Goal: Task Accomplishment & Management: Complete application form

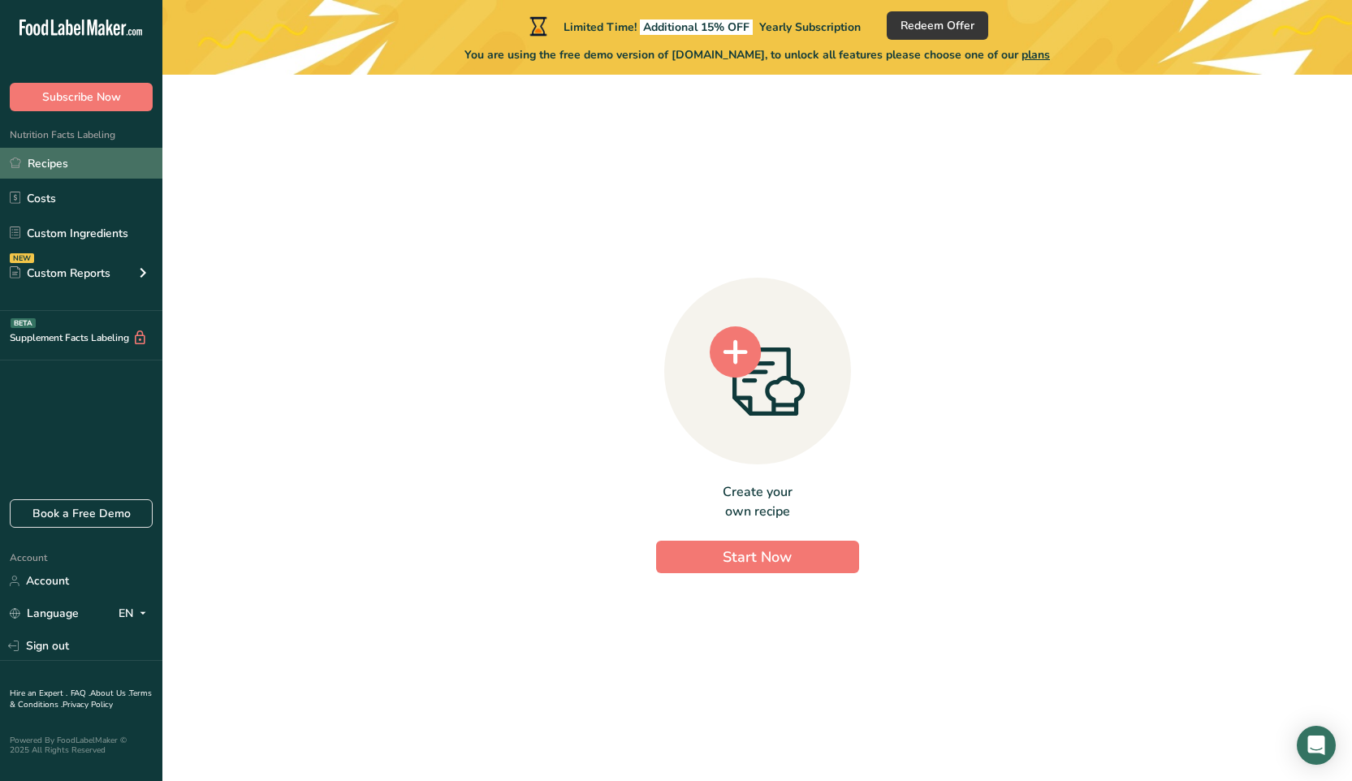
click at [47, 155] on link "Recipes" at bounding box center [81, 163] width 162 height 31
click at [49, 166] on link "Recipes" at bounding box center [81, 163] width 162 height 31
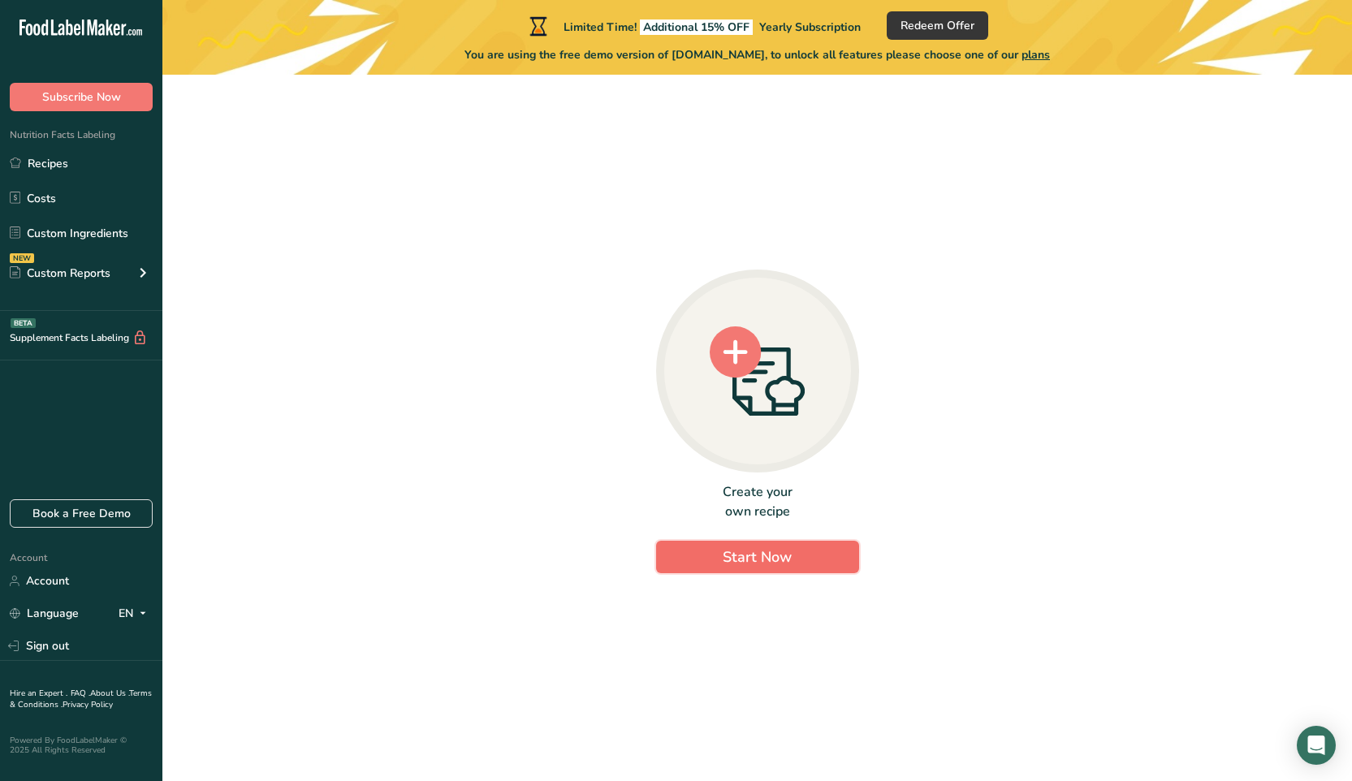
click at [761, 554] on span "Start Now" at bounding box center [756, 556] width 69 height 19
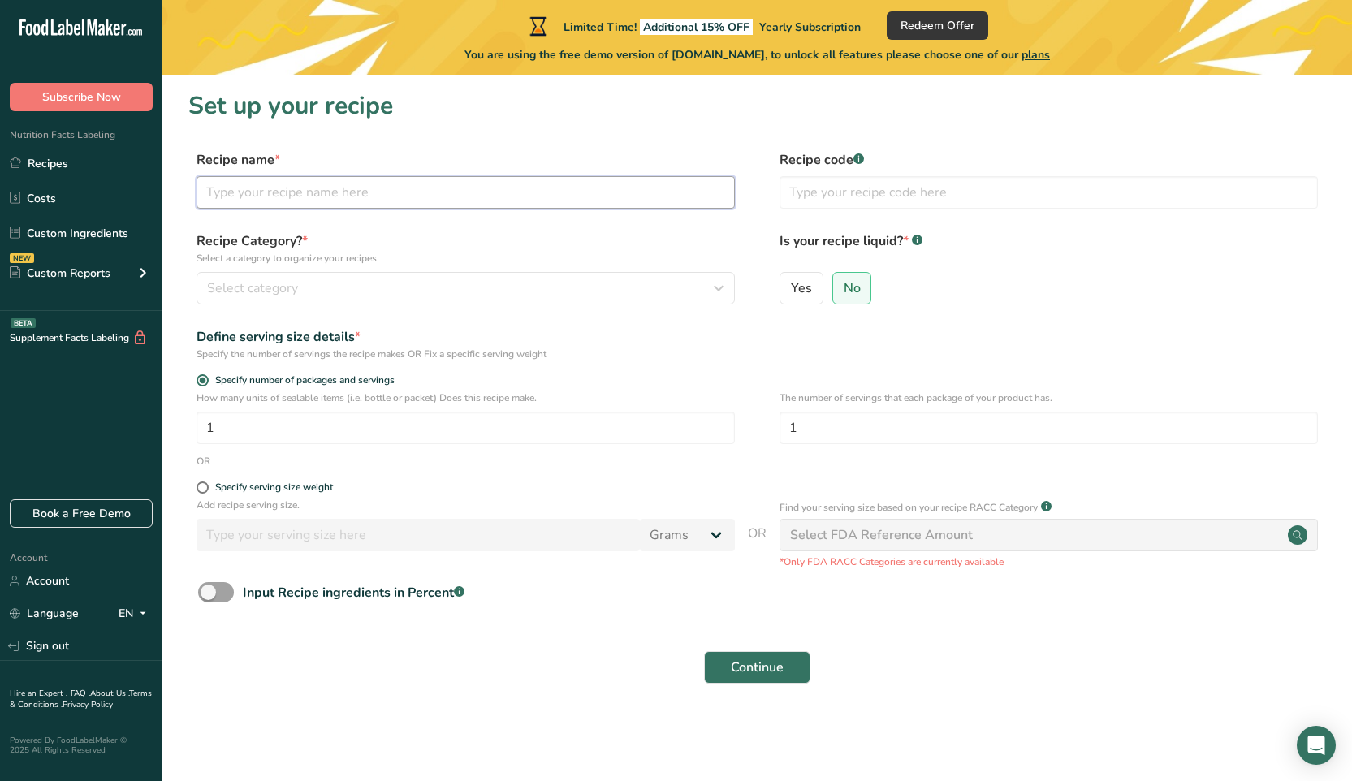
click at [255, 193] on input "text" at bounding box center [465, 192] width 538 height 32
click at [215, 485] on div "Specify serving size weight" at bounding box center [274, 487] width 118 height 12
click at [207, 485] on input "Specify serving size weight" at bounding box center [201, 487] width 11 height 11
radio input "true"
radio input "false"
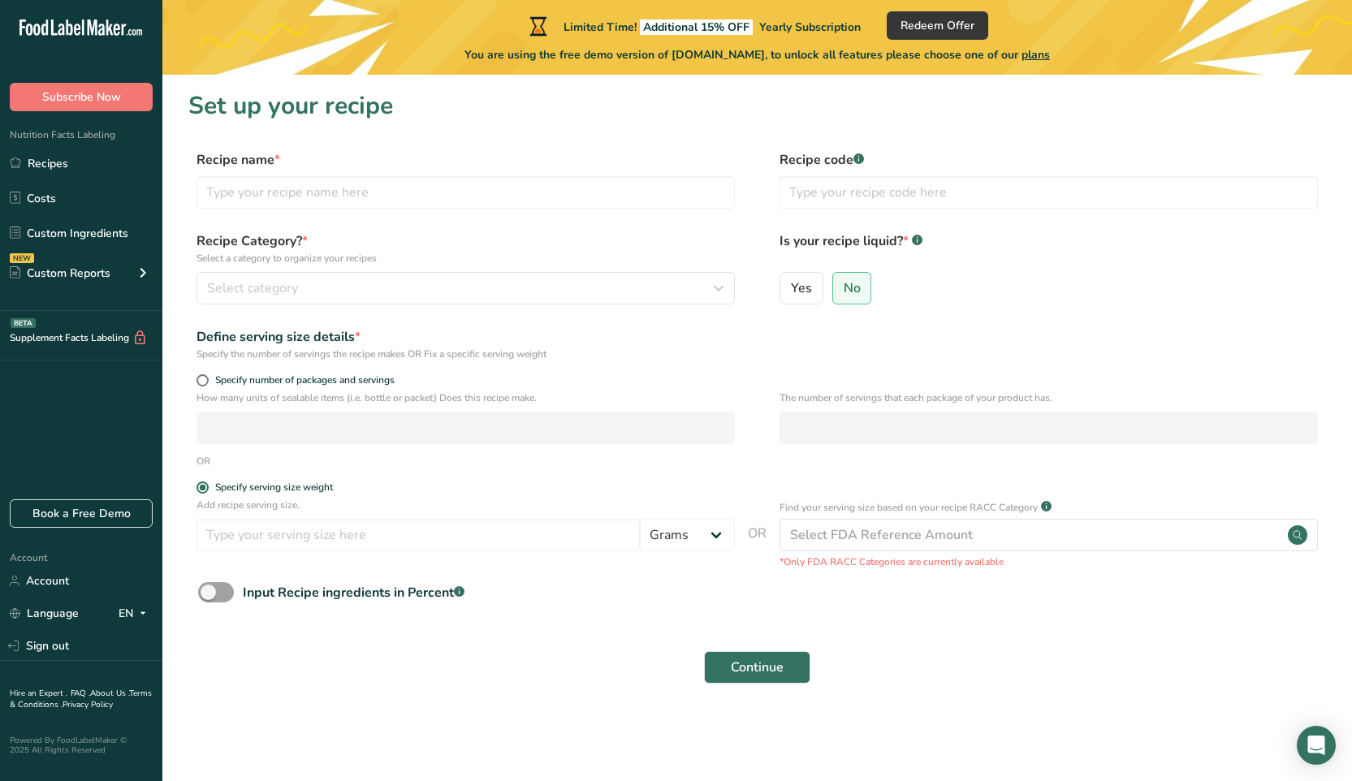
click at [214, 373] on form "Recipe name * Recipe code .a-a{fill:#347362;}.b-a{fill:#fff;} Recipe Category? …" at bounding box center [756, 421] width 1137 height 543
click at [207, 382] on span at bounding box center [202, 380] width 12 height 12
click at [207, 382] on input "Specify number of packages and servings" at bounding box center [201, 380] width 11 height 11
radio input "true"
radio input "false"
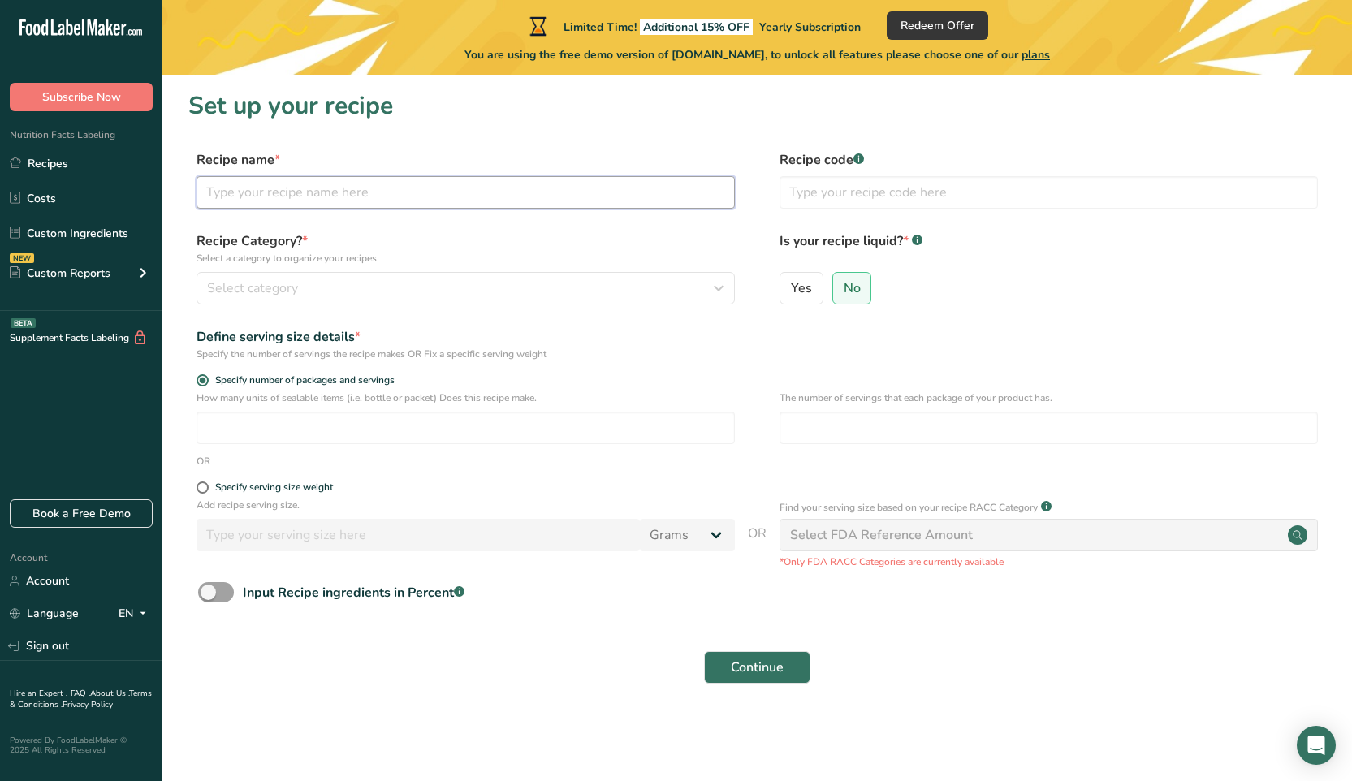
click at [278, 202] on input "text" at bounding box center [465, 192] width 538 height 32
type input "A"
type input "Organic Raw Almond"
click at [853, 199] on input "text" at bounding box center [1048, 192] width 538 height 32
type input "1234"
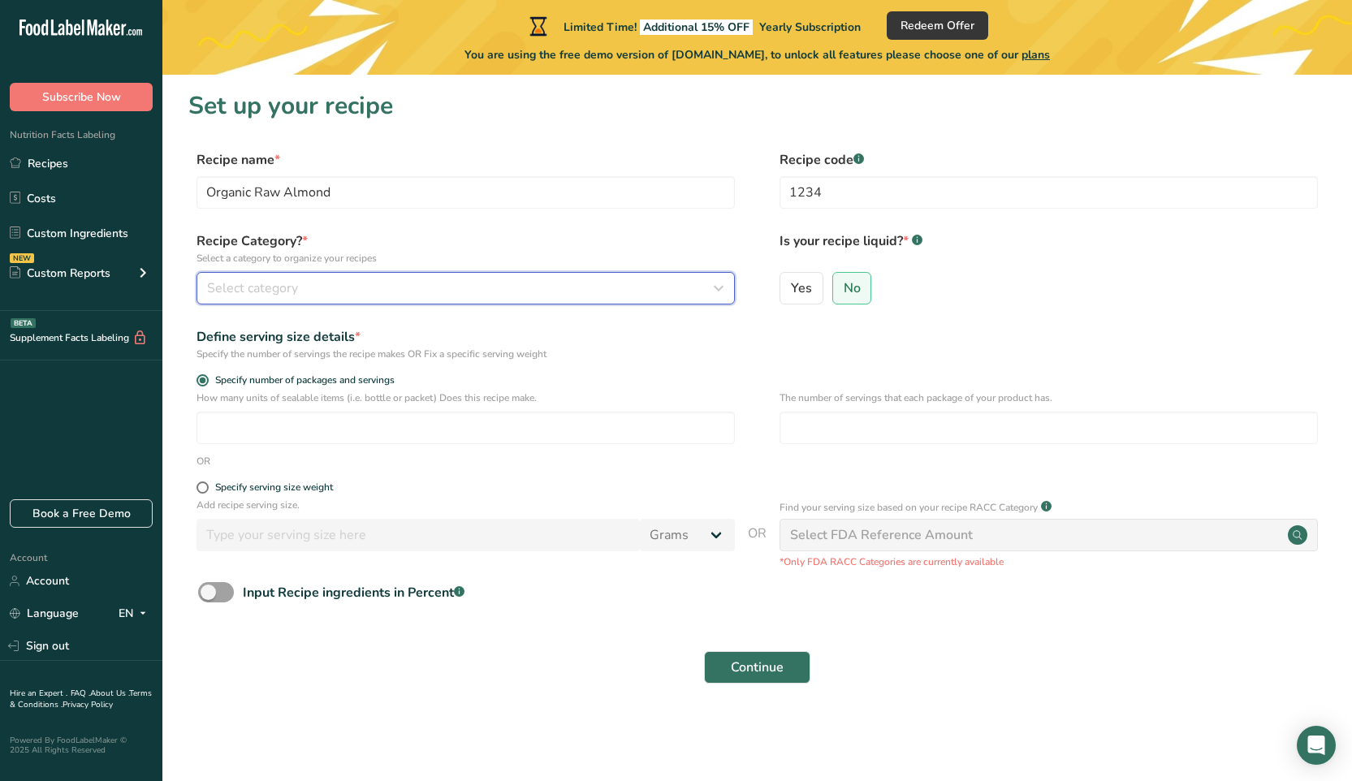
click at [396, 285] on div "Select category" at bounding box center [460, 287] width 507 height 19
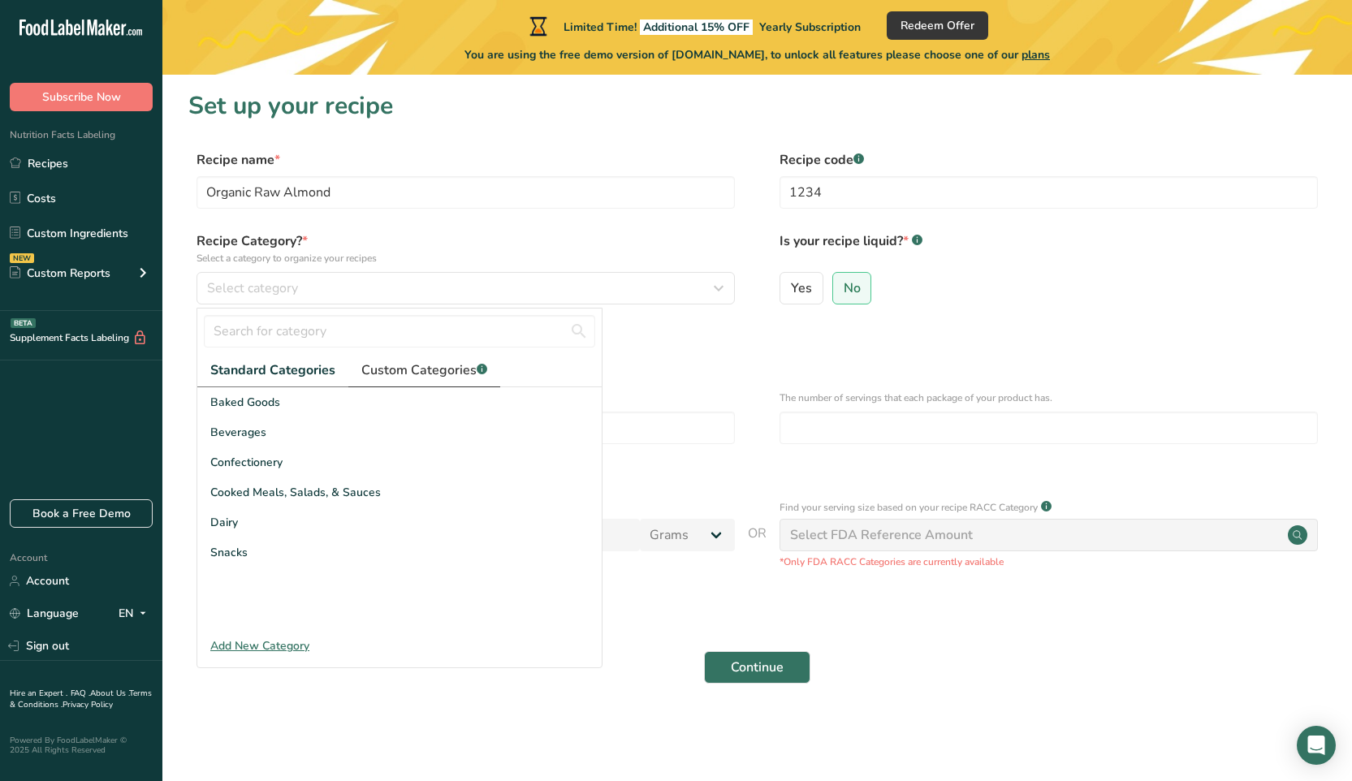
click at [433, 376] on span "Custom Categories .a-a{fill:#347362;}.b-a{fill:#fff;}" at bounding box center [424, 369] width 126 height 19
click at [254, 640] on div "Add New Category" at bounding box center [399, 645] width 404 height 17
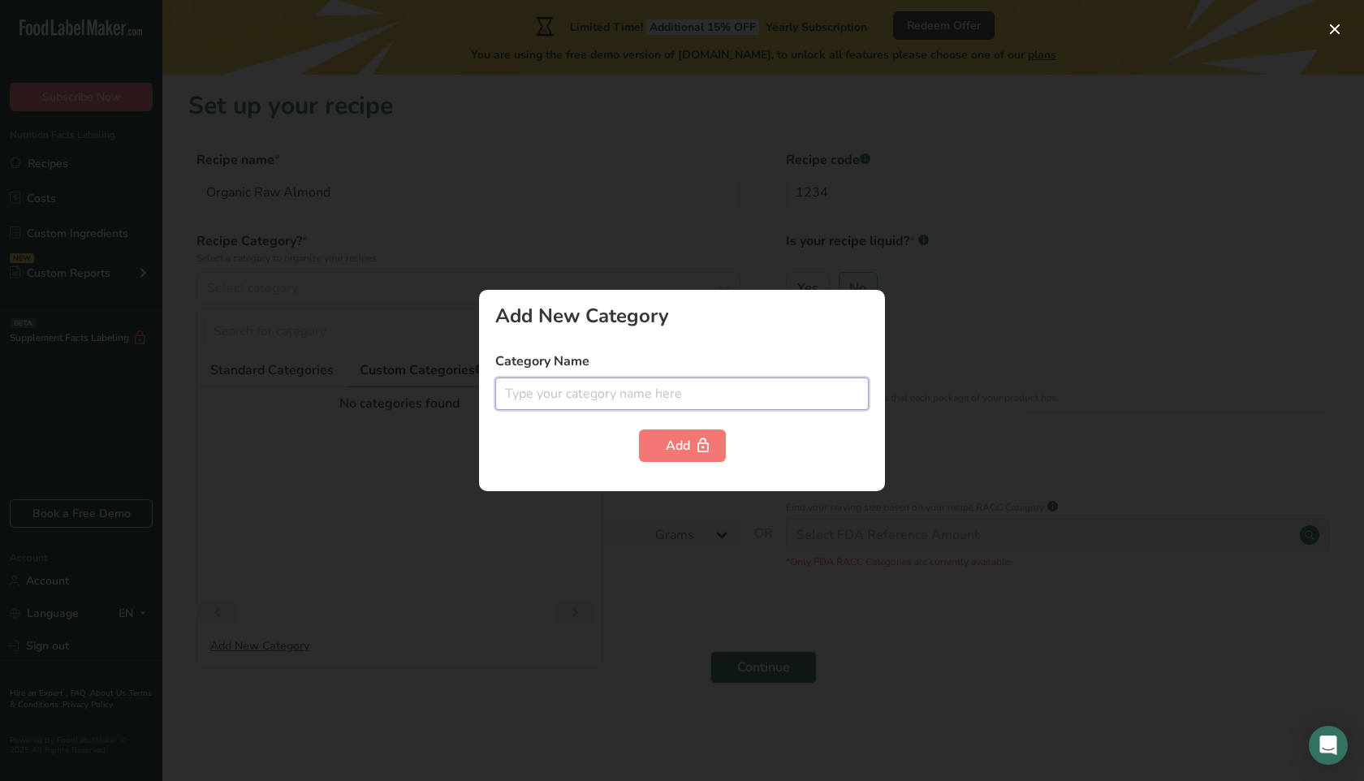
drag, startPoint x: 654, startPoint y: 391, endPoint x: 649, endPoint y: 416, distance: 25.0
click at [649, 416] on form "Category Name Add" at bounding box center [681, 406] width 373 height 110
click at [1331, 390] on div at bounding box center [682, 390] width 1364 height 781
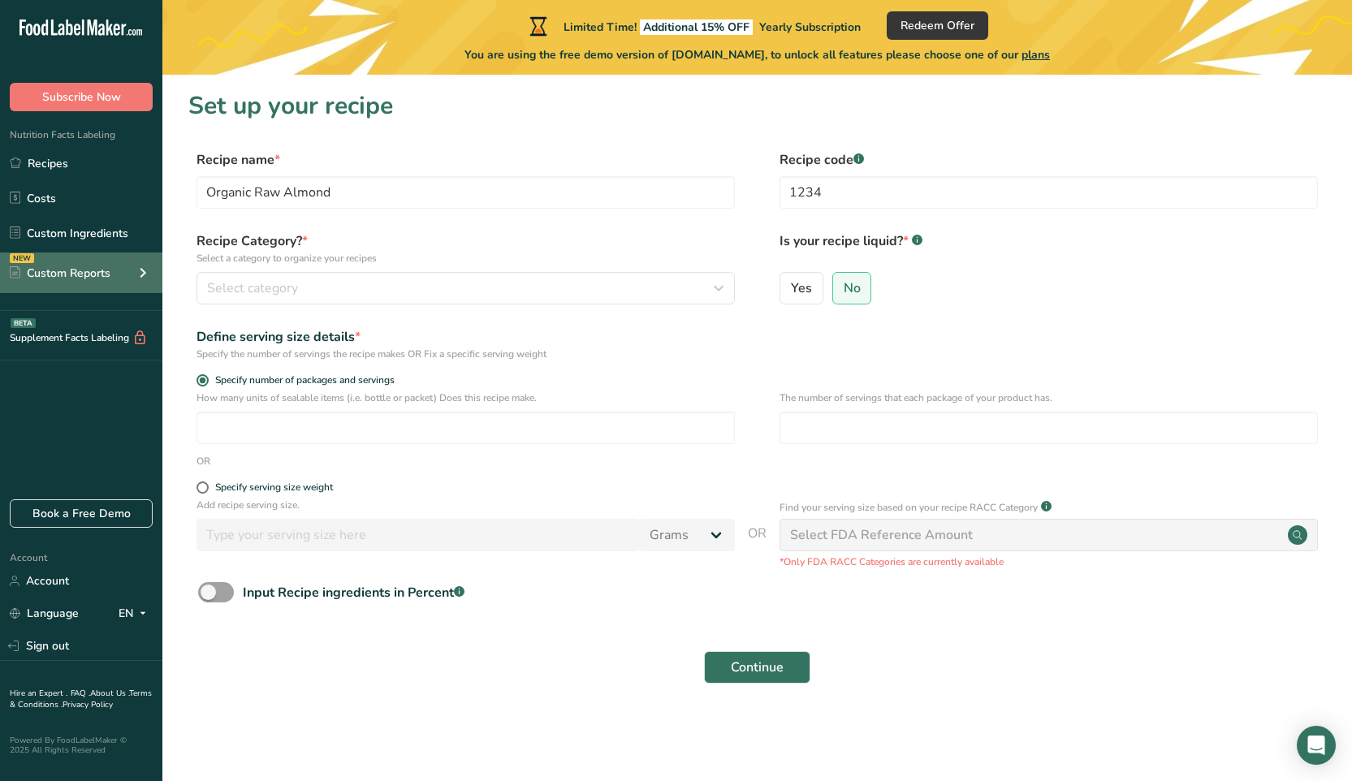
click at [110, 280] on div "Custom Reports" at bounding box center [60, 273] width 101 height 17
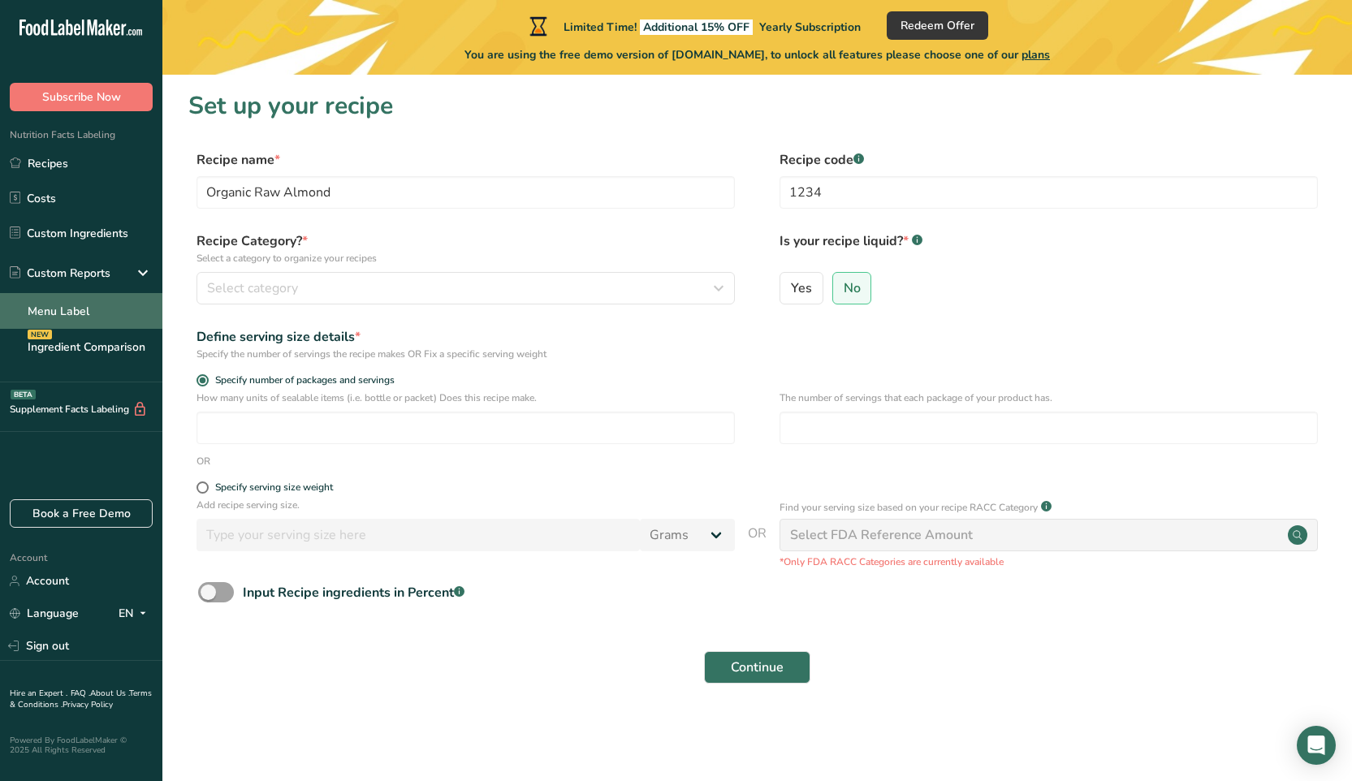
click at [98, 307] on link "Menu Label" at bounding box center [81, 311] width 162 height 36
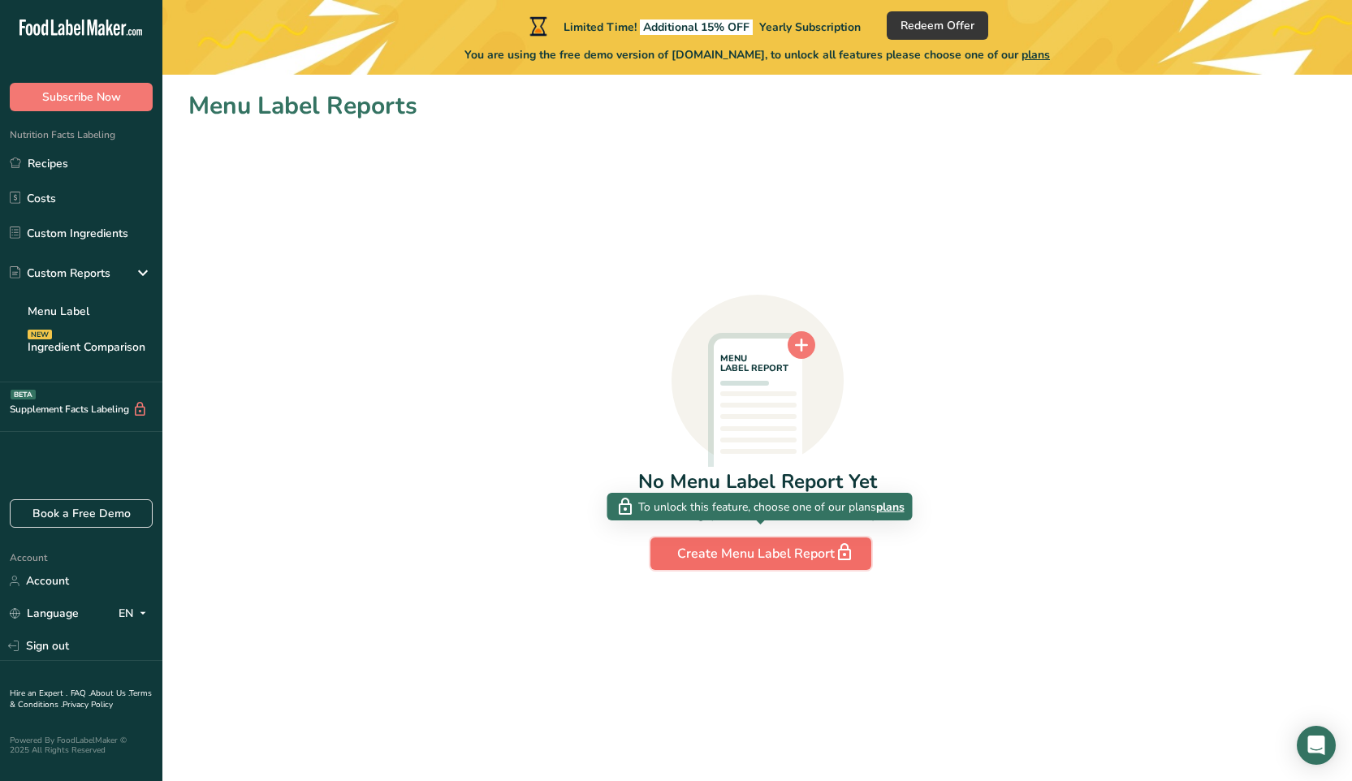
click at [751, 555] on div "Create Menu Label Report" at bounding box center [760, 553] width 167 height 23
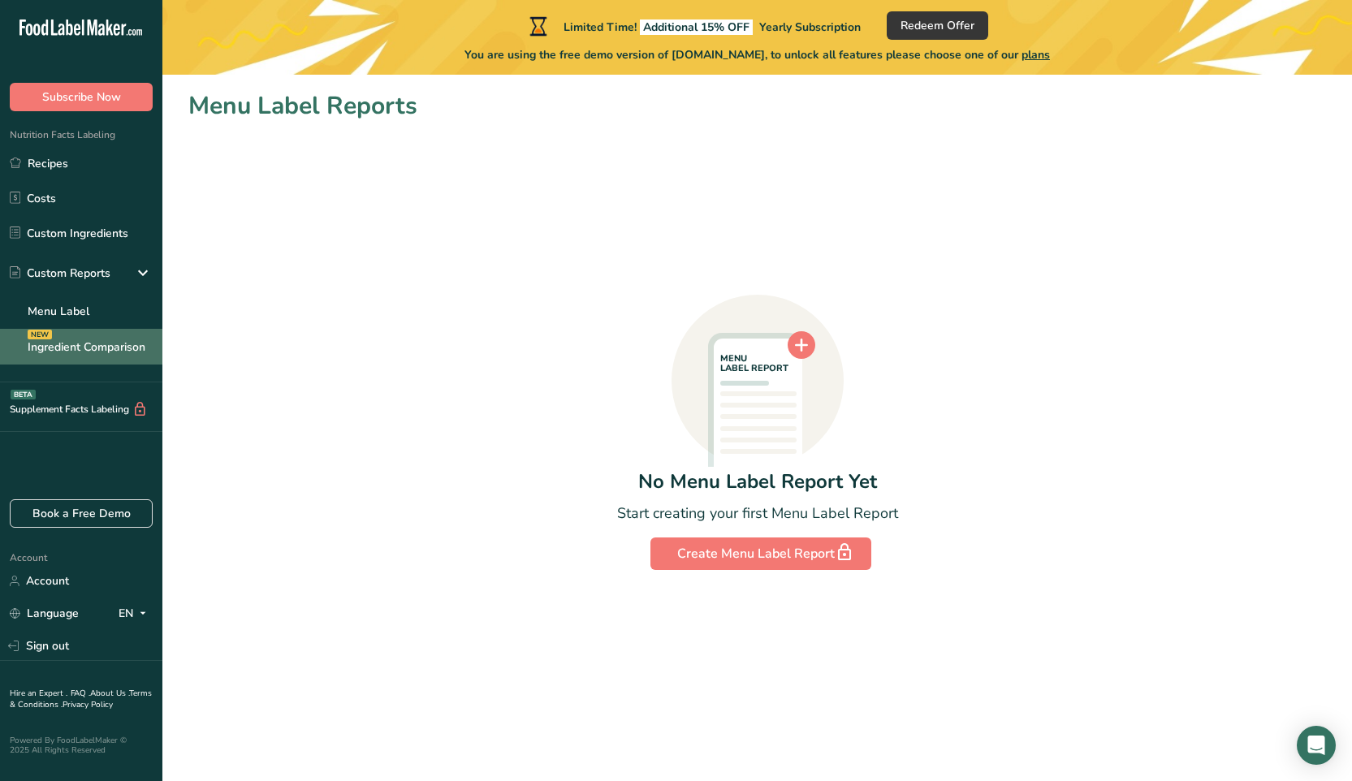
click at [38, 344] on link "Ingredient Comparison NEW" at bounding box center [81, 347] width 162 height 36
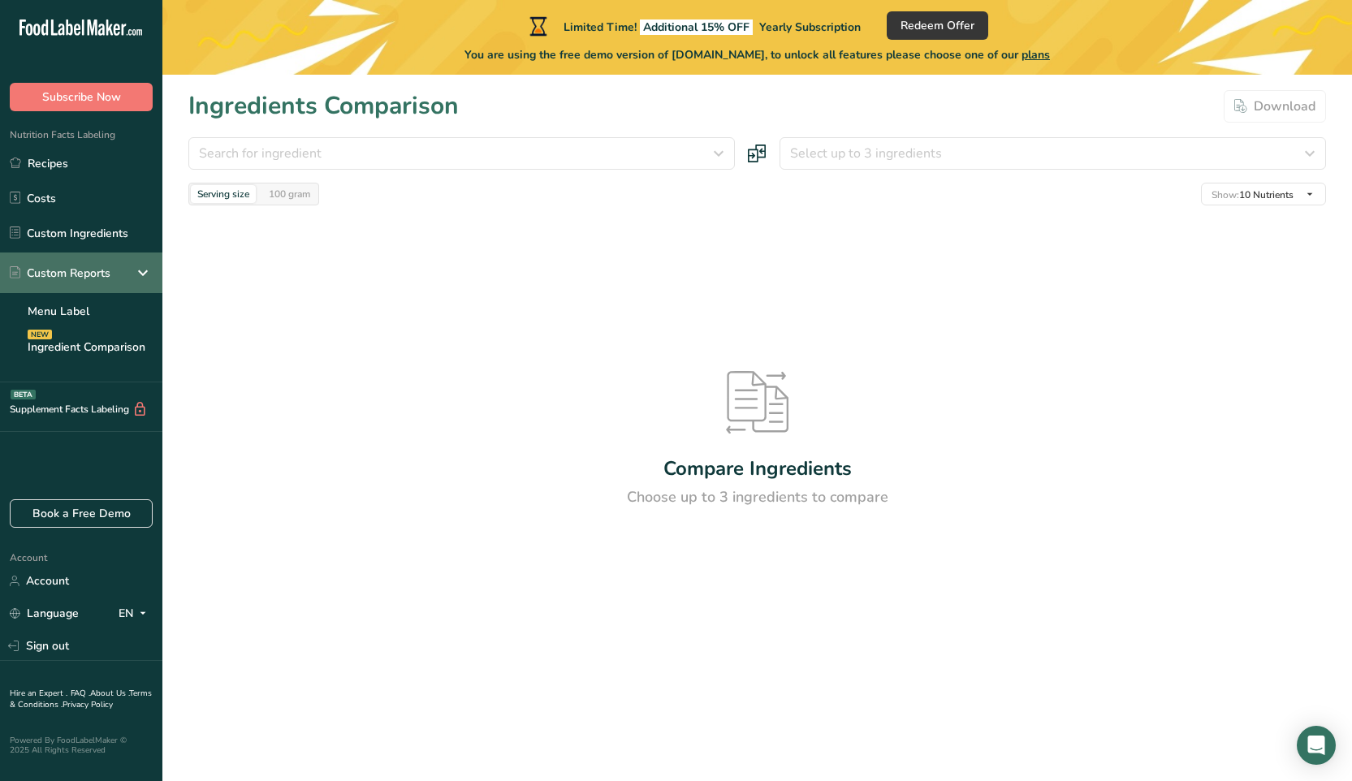
click at [26, 271] on div "Custom Reports" at bounding box center [60, 273] width 101 height 17
click at [50, 235] on link "Custom Ingredients" at bounding box center [81, 233] width 162 height 31
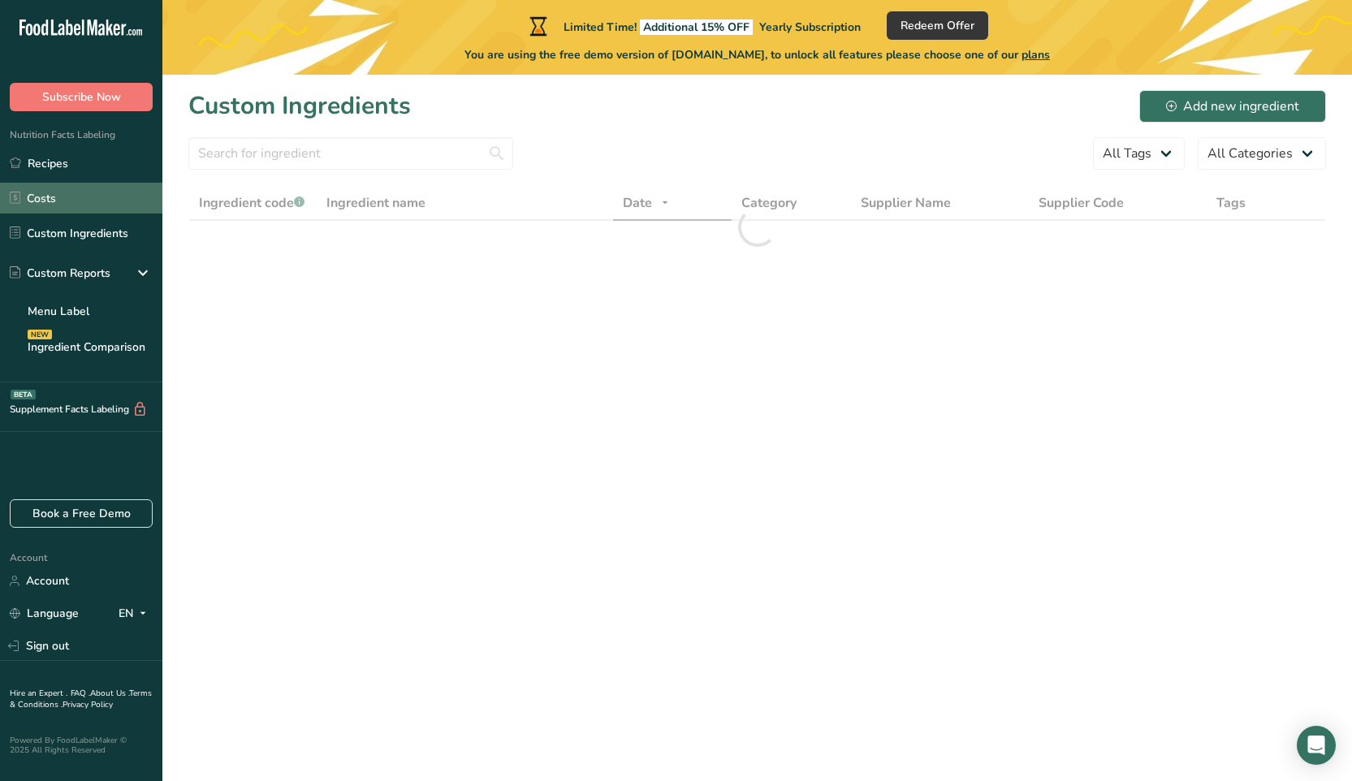
click at [42, 200] on link "Costs" at bounding box center [81, 198] width 162 height 31
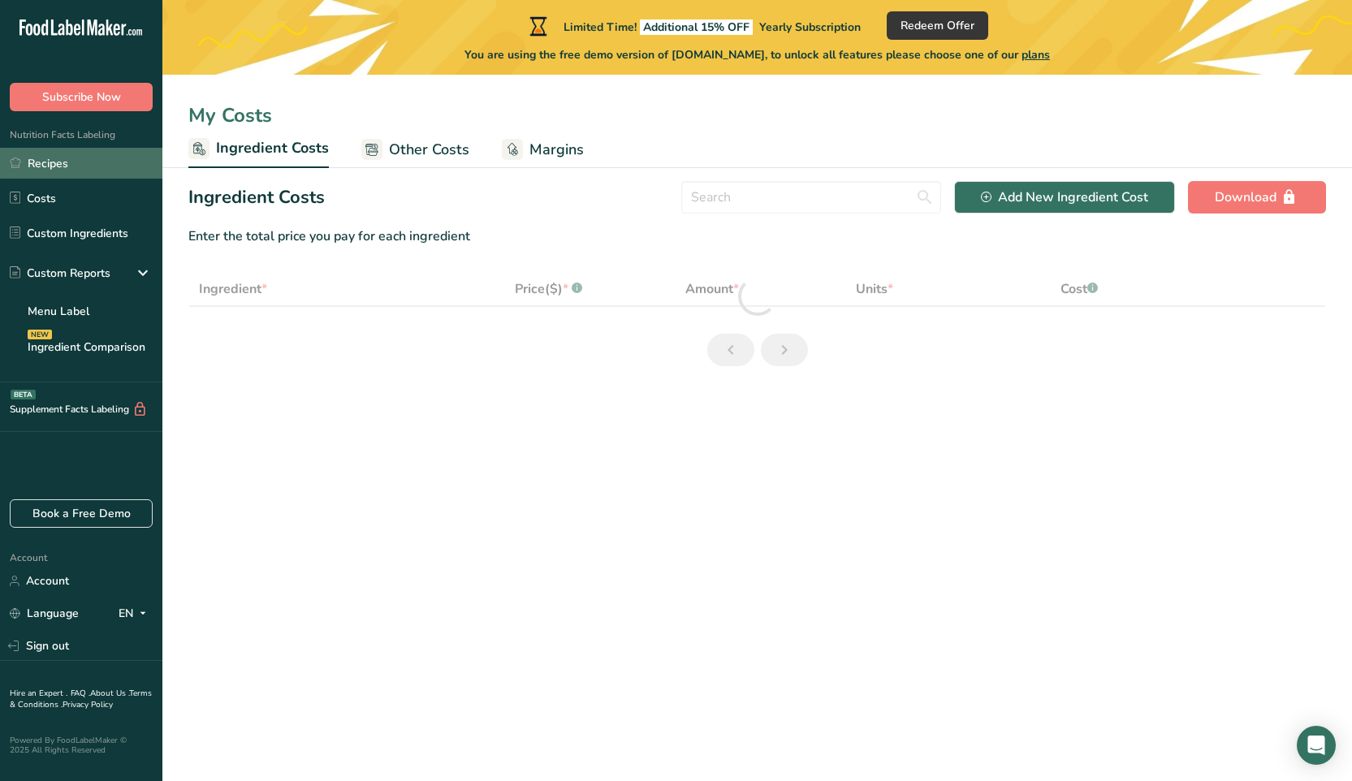
click at [49, 165] on link "Recipes" at bounding box center [81, 163] width 162 height 31
